Goal: Information Seeking & Learning: Learn about a topic

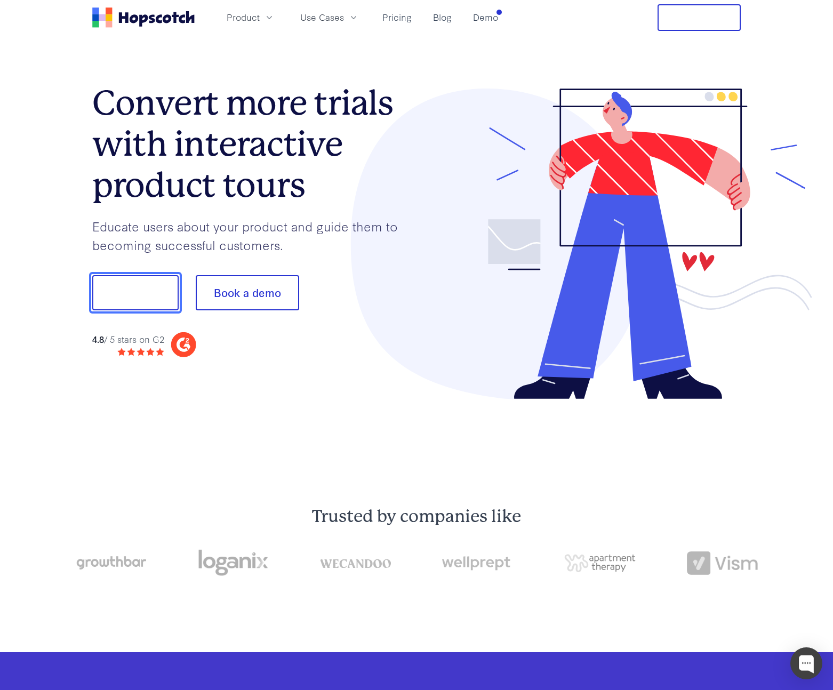
click at [166, 308] on button "Show me!" at bounding box center [135, 292] width 86 height 35
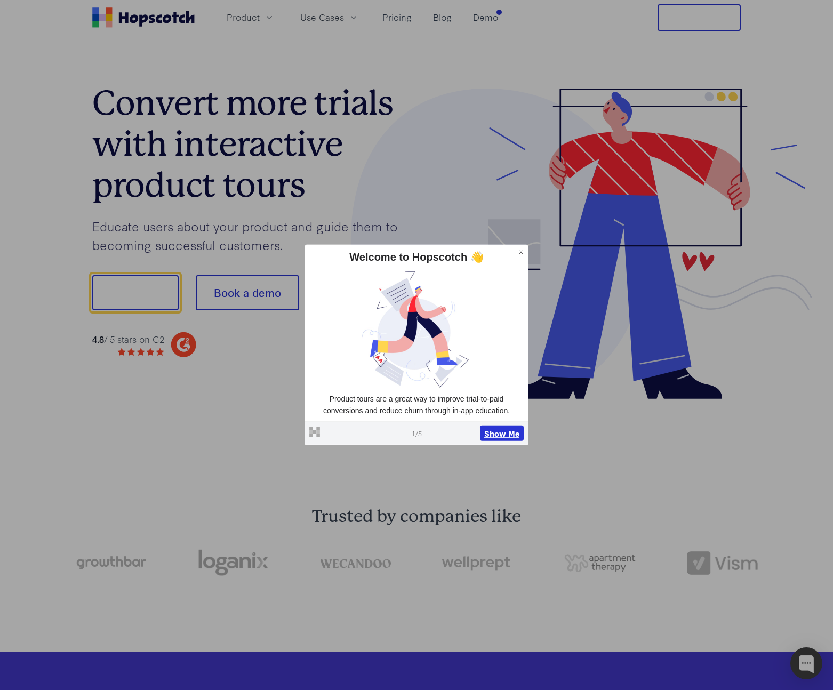
click at [490, 432] on button "Show Me" at bounding box center [502, 433] width 44 height 16
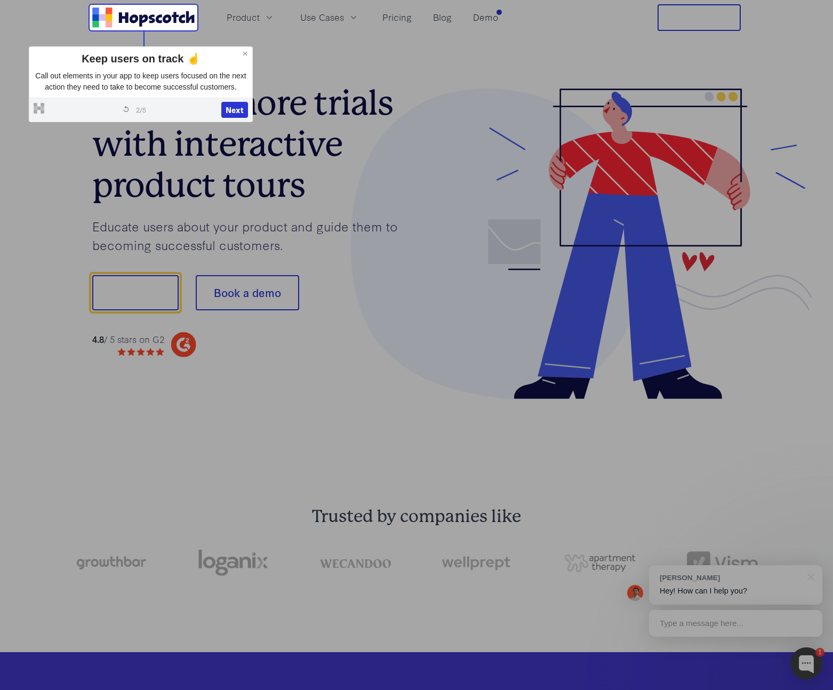
click at [240, 53] on button at bounding box center [245, 54] width 14 height 14
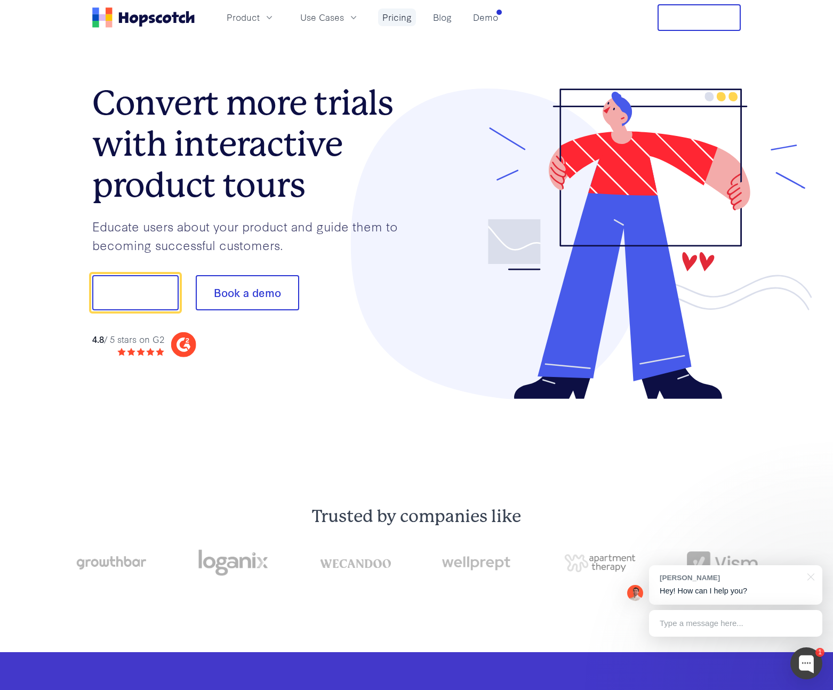
click at [401, 17] on link "Pricing" at bounding box center [397, 18] width 38 height 18
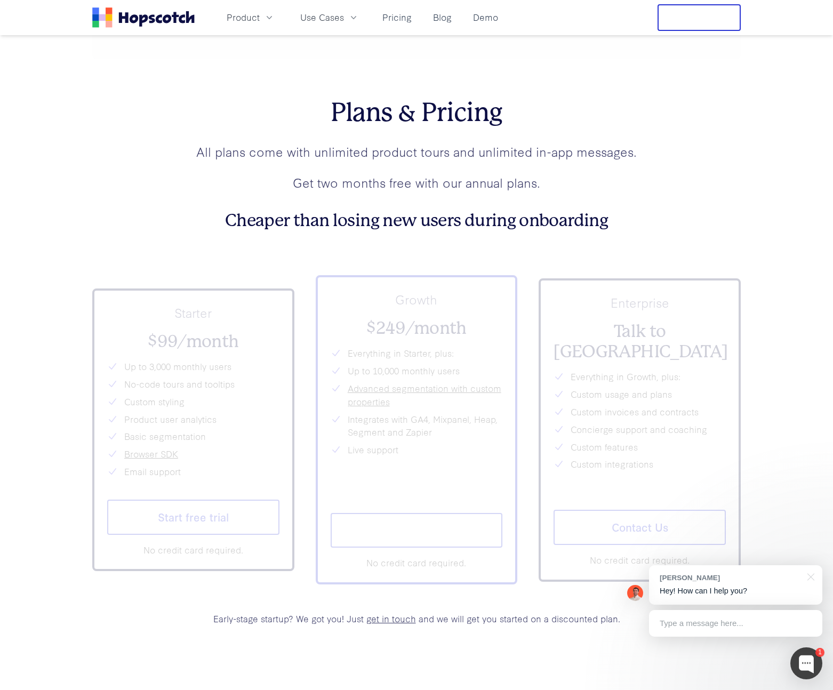
scroll to position [3982, 0]
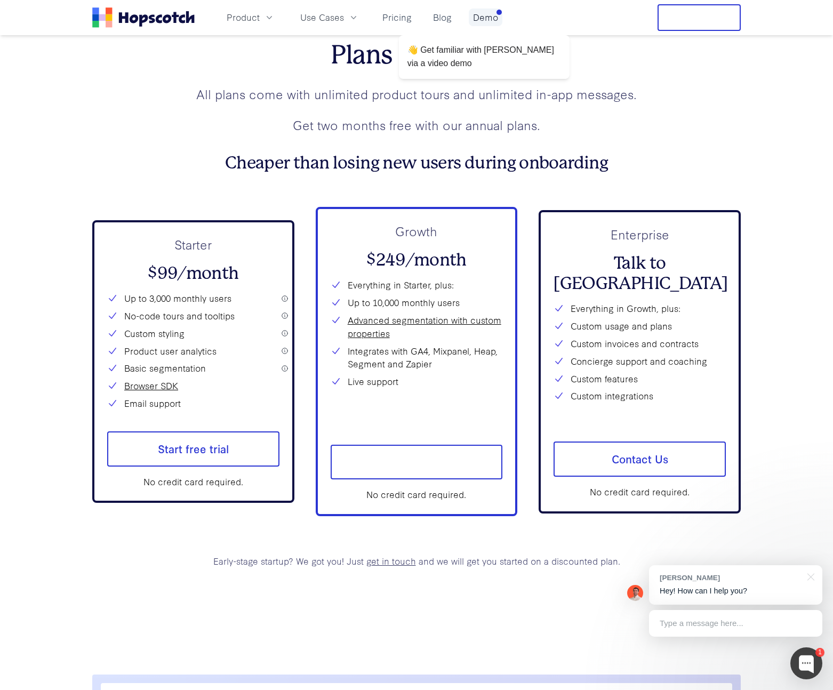
click at [483, 25] on link "Demo" at bounding box center [486, 18] width 34 height 18
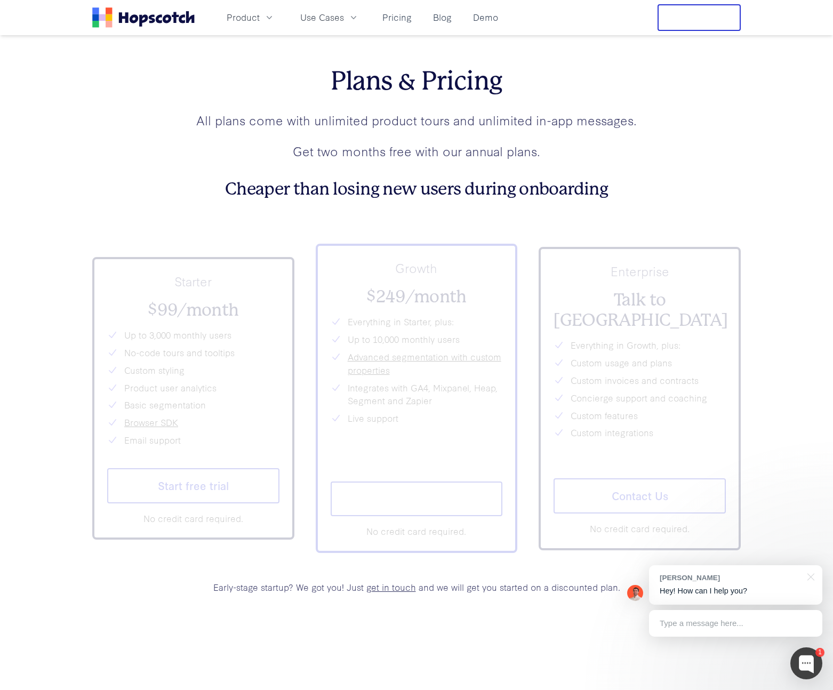
scroll to position [3973, 0]
